Goal: Complete application form

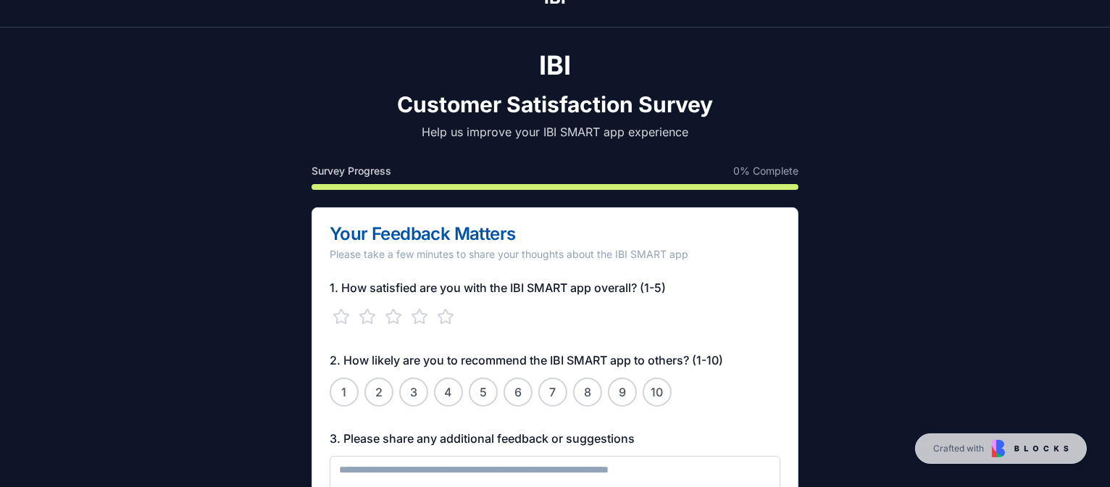
scroll to position [128, 0]
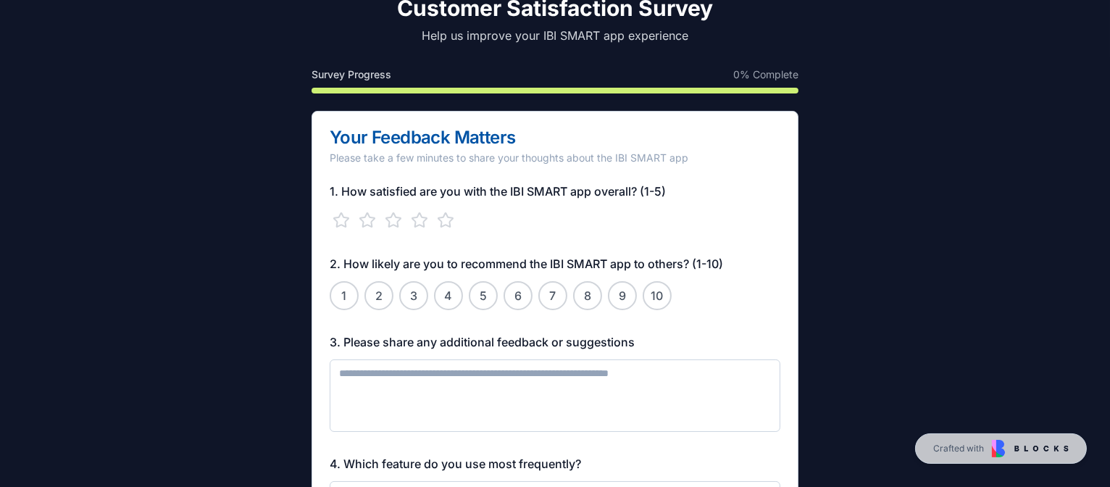
click at [366, 285] on div "1 2 3 4 5 6 7 8 9 10" at bounding box center [555, 295] width 451 height 29
click at [383, 298] on button "2" at bounding box center [378, 295] width 29 height 29
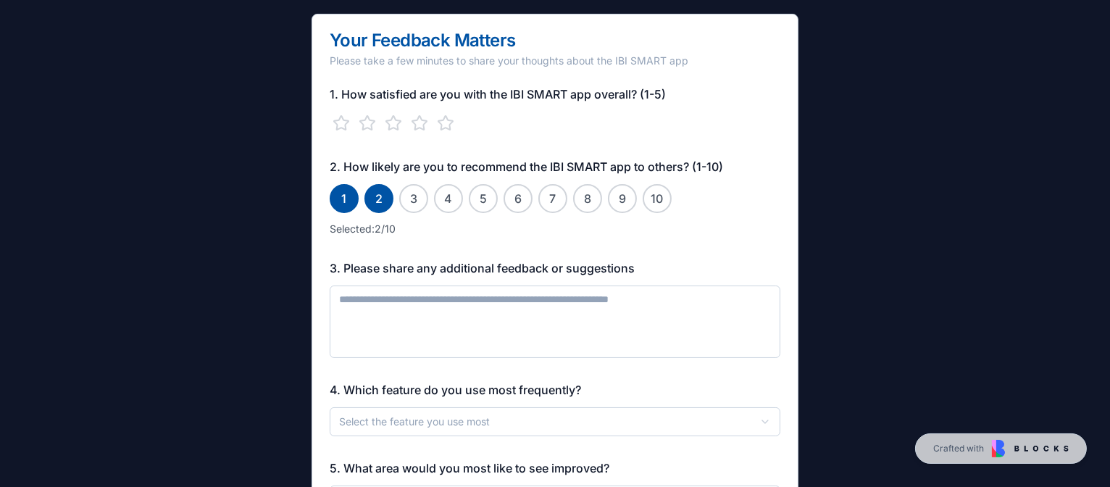
scroll to position [344, 0]
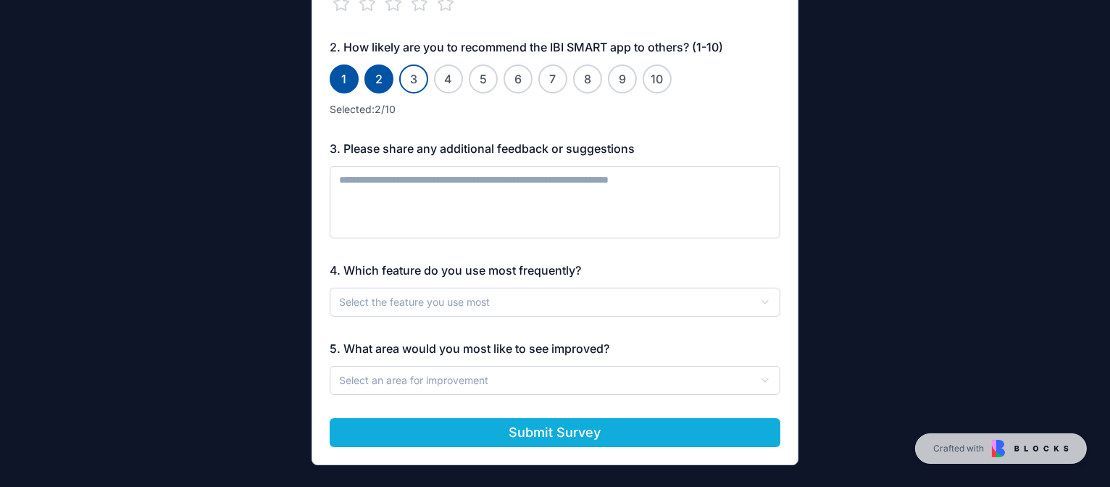
click at [414, 71] on button "3" at bounding box center [413, 78] width 29 height 29
drag, startPoint x: 451, startPoint y: 78, endPoint x: 468, endPoint y: 84, distance: 17.6
click at [451, 80] on button "4" at bounding box center [448, 78] width 29 height 29
click at [632, 81] on button "9" at bounding box center [622, 78] width 29 height 29
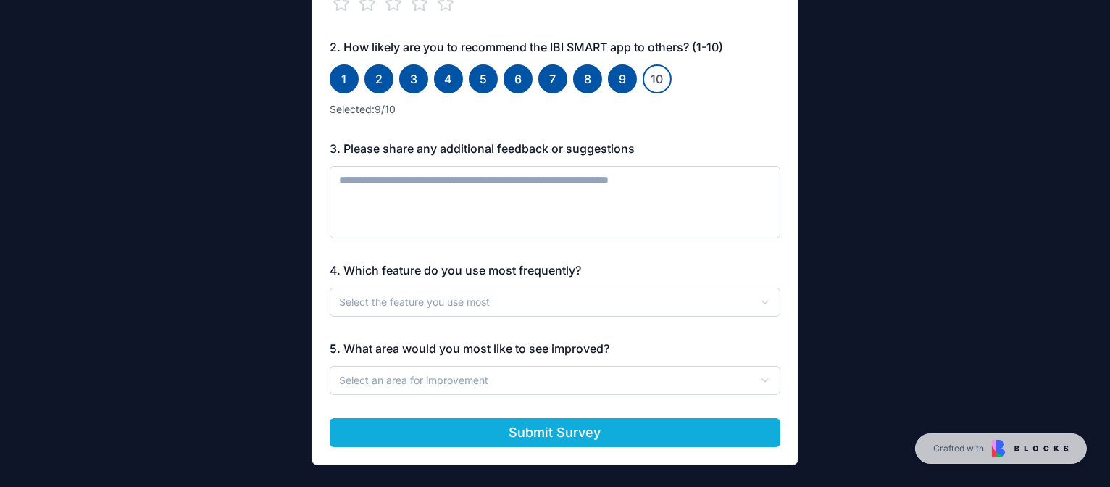
click at [661, 80] on button "10" at bounding box center [657, 78] width 29 height 29
click at [343, 73] on button "1" at bounding box center [344, 78] width 29 height 29
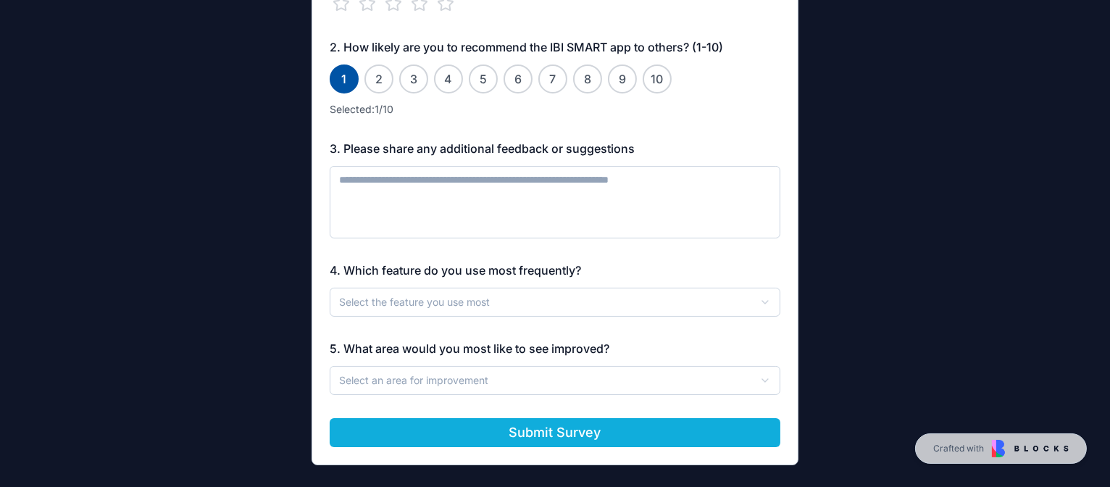
scroll to position [248, 0]
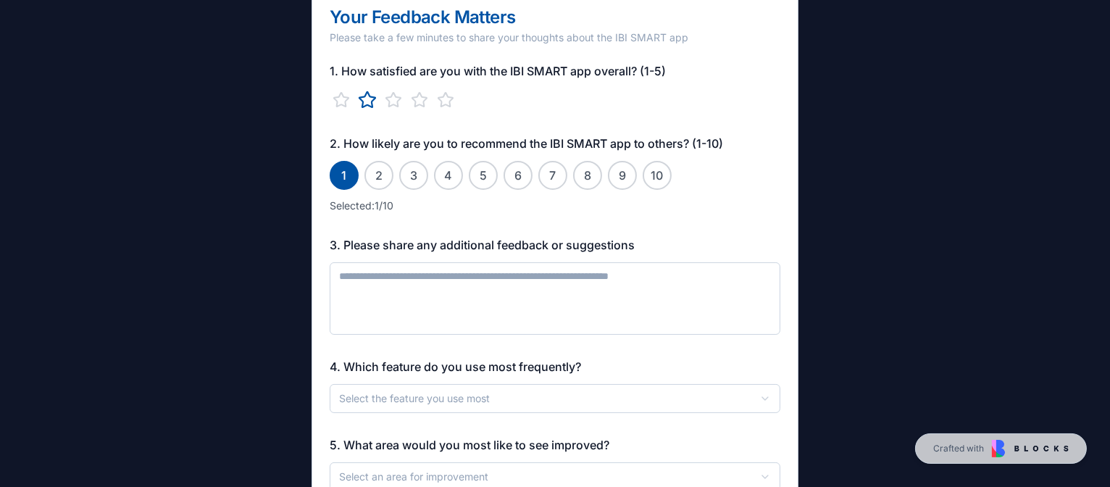
click at [372, 95] on icon "button" at bounding box center [367, 100] width 19 height 19
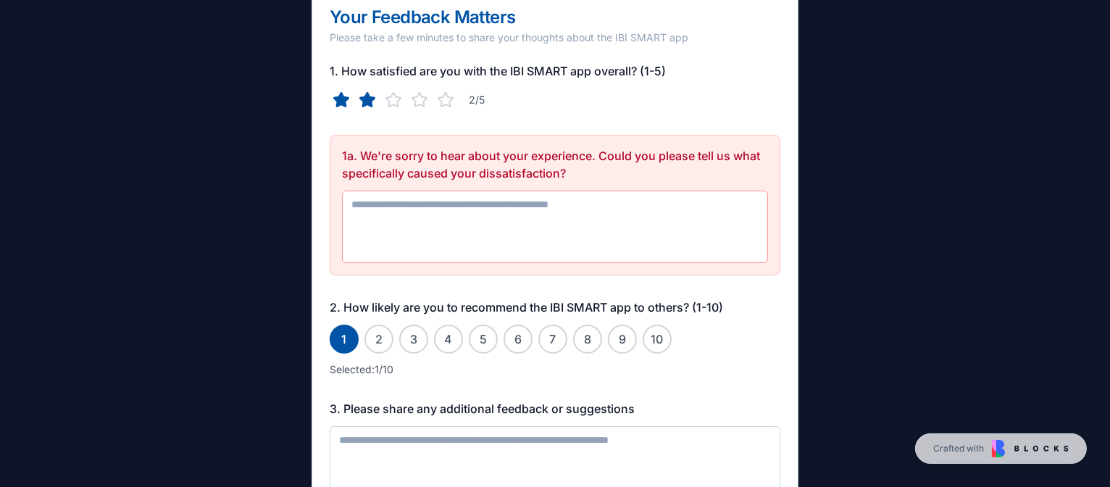
click at [220, 234] on div "**********" at bounding box center [555, 279] width 1110 height 937
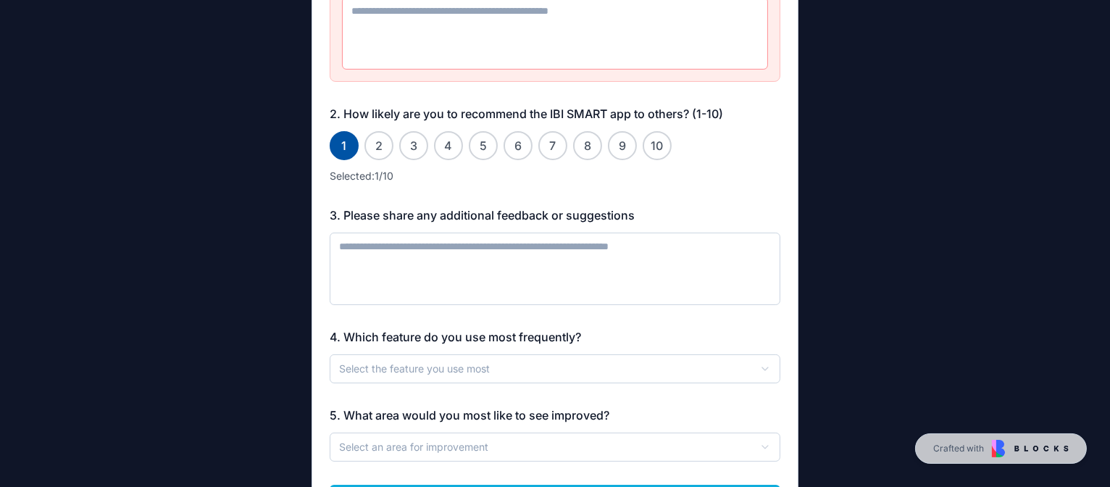
scroll to position [508, 0]
